Goal: Navigation & Orientation: Find specific page/section

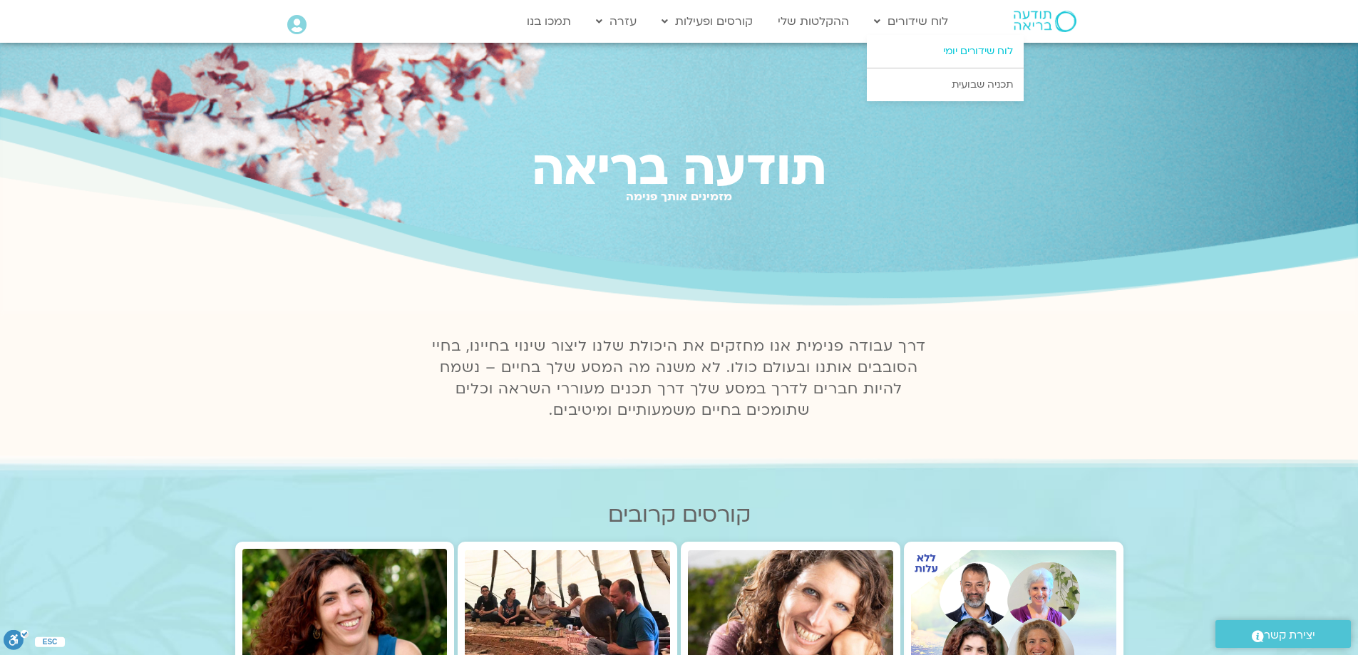
click at [937, 51] on link "לוח שידורים יומי" at bounding box center [945, 51] width 157 height 33
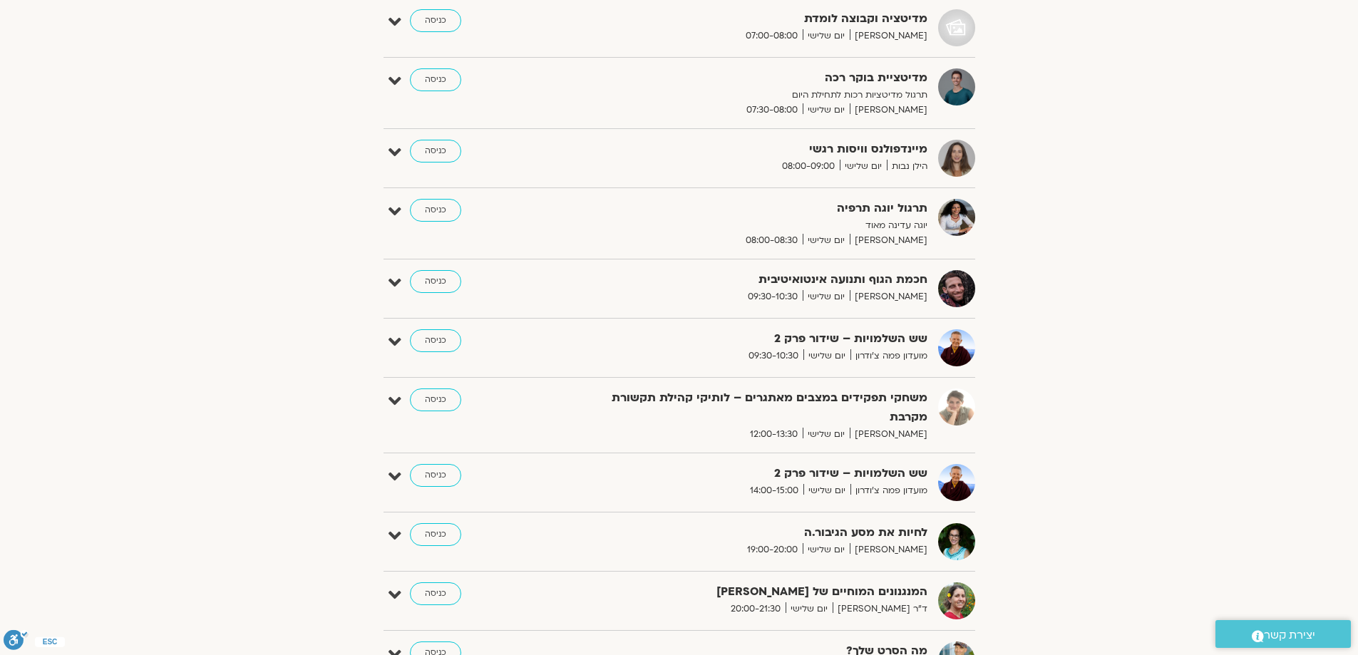
scroll to position [428, 0]
